Goal: Navigation & Orientation: Go to known website

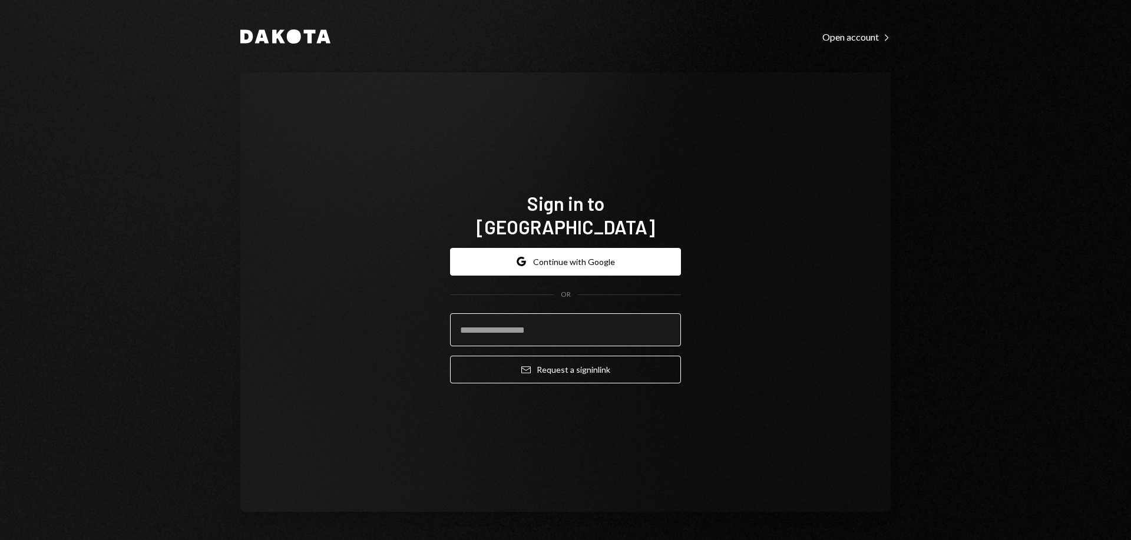
click at [554, 322] on input "email" at bounding box center [565, 329] width 231 height 33
type input "**********"
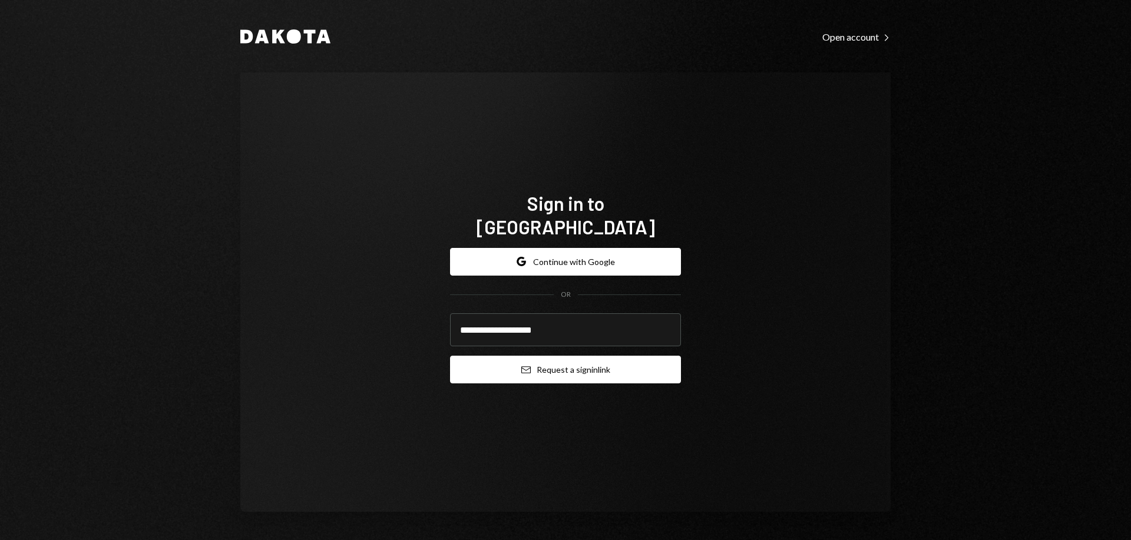
click at [540, 360] on button "Email Request a sign in link" at bounding box center [565, 370] width 231 height 28
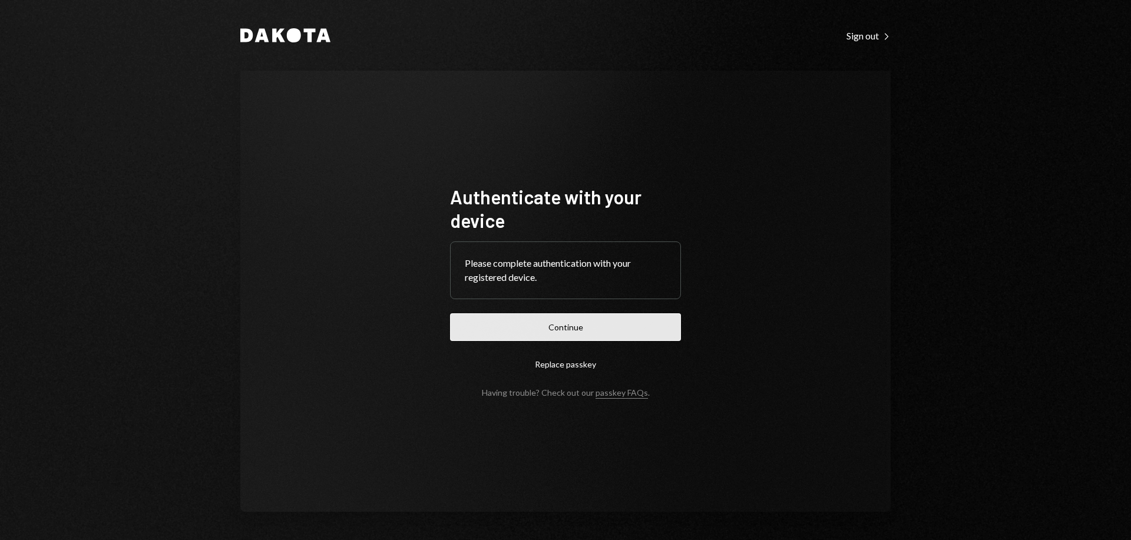
click at [566, 332] on button "Continue" at bounding box center [565, 327] width 231 height 28
